Goal: Navigation & Orientation: Find specific page/section

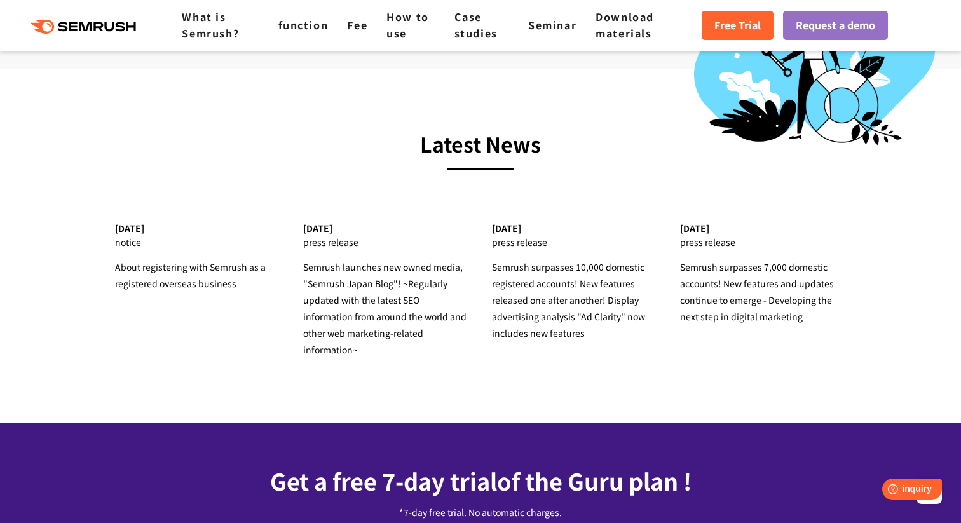
scroll to position [4378, 0]
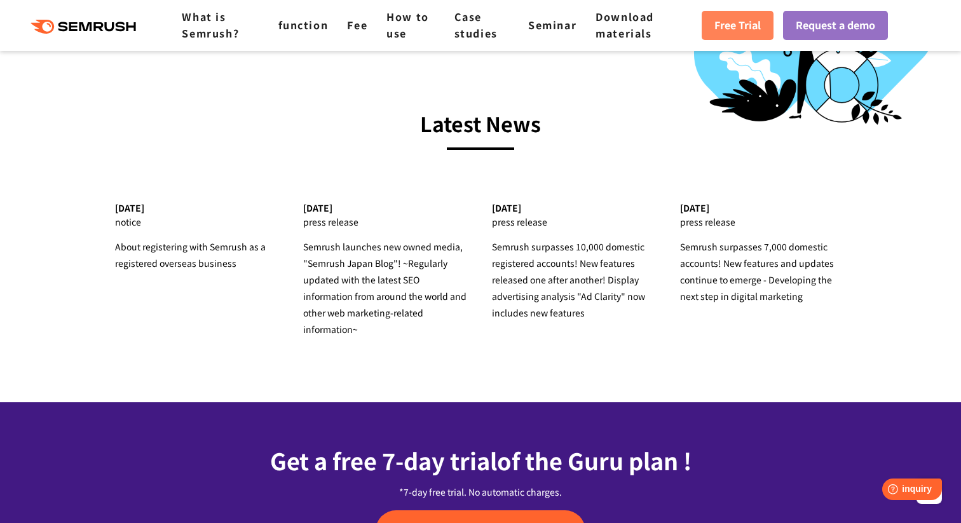
click at [709, 26] on link "Free Trial" at bounding box center [738, 25] width 72 height 29
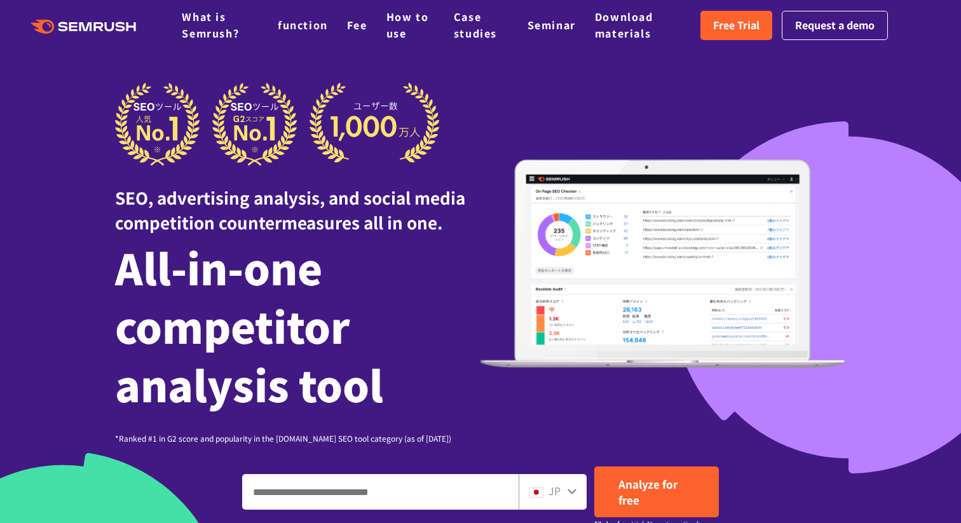
click at [359, 34] on ul "What is Semrush? function Fee How to use Case studies Seminar Download materials" at bounding box center [441, 25] width 519 height 32
click at [356, 24] on font "Fee" at bounding box center [357, 24] width 20 height 15
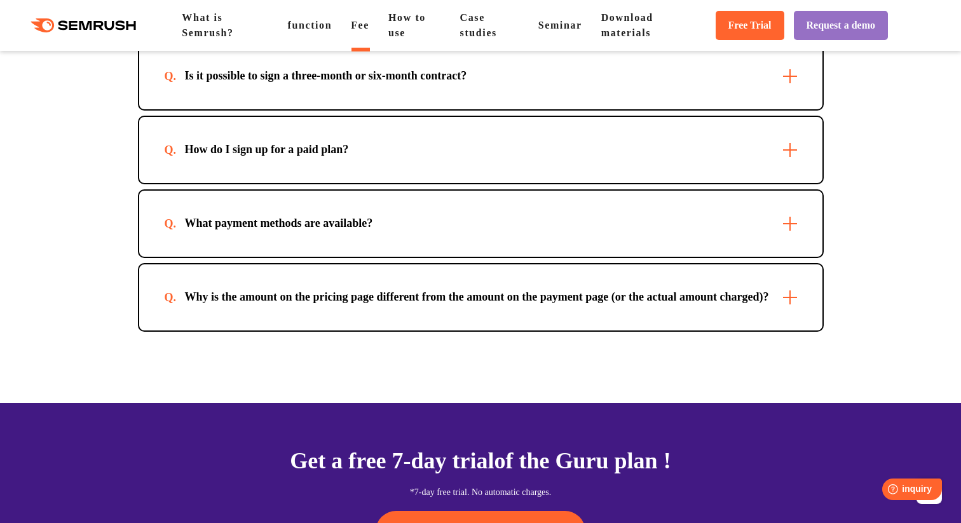
scroll to position [4685, 0]
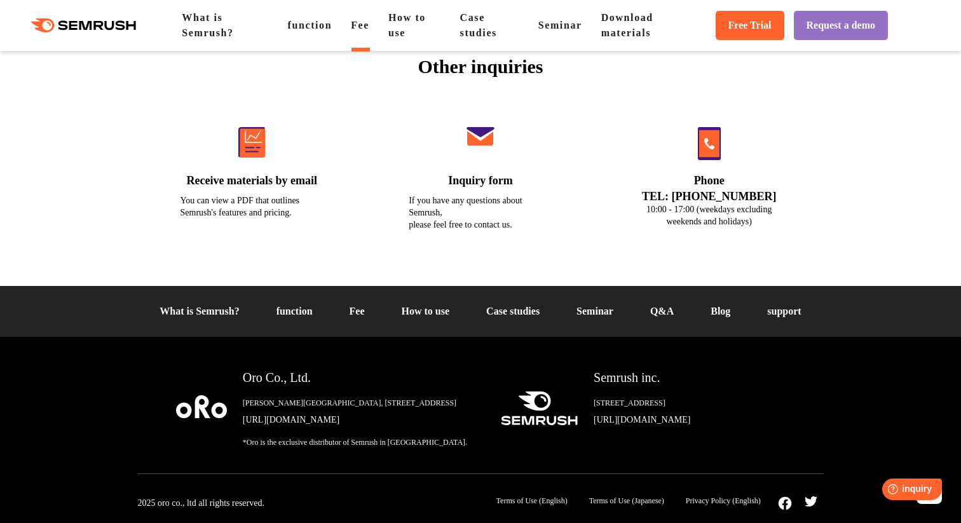
click at [746, 505] on font "Privacy Policy (English)" at bounding box center [723, 501] width 75 height 9
